Goal: Task Accomplishment & Management: Use online tool/utility

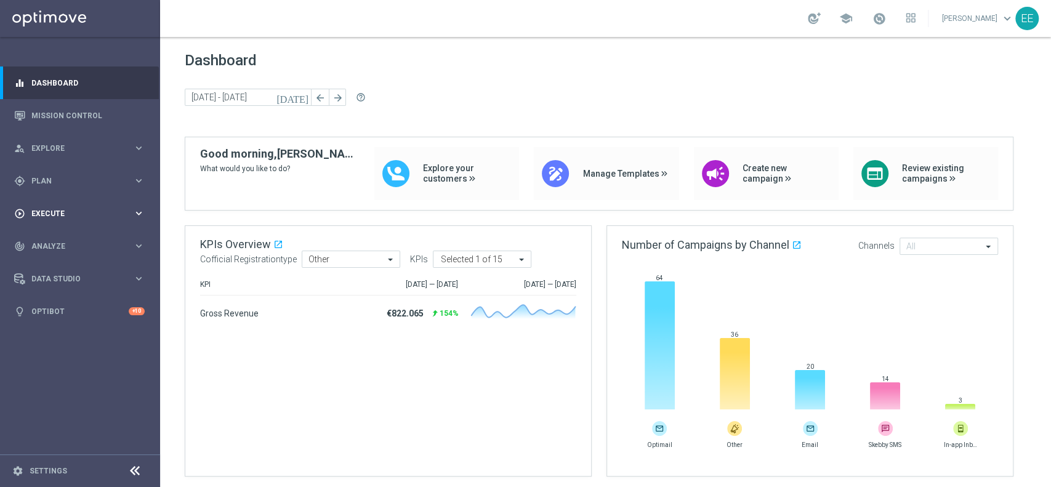
click at [70, 210] on span "Execute" at bounding box center [82, 213] width 102 height 7
click at [74, 185] on div "gps_fixed Plan" at bounding box center [73, 180] width 119 height 11
click at [67, 204] on link "Target Groups" at bounding box center [80, 206] width 96 height 10
